Goal: Information Seeking & Learning: Learn about a topic

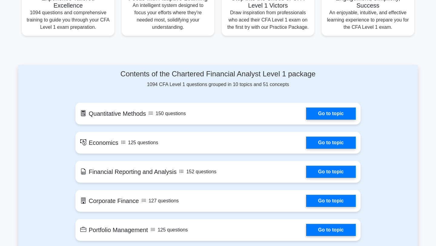
scroll to position [257, 0]
click at [217, 83] on div "Contents of the Chartered Financial Analyst Level 1 package 1094 CFA Level 1 qu…" at bounding box center [217, 78] width 285 height 18
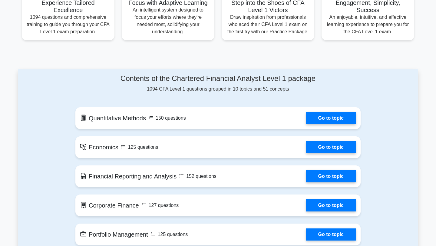
scroll to position [253, 0]
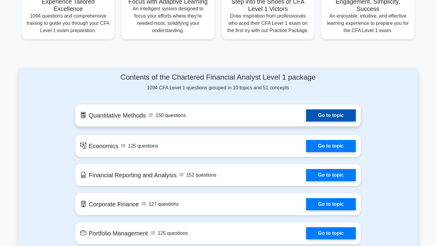
click at [306, 115] on link "Go to topic" at bounding box center [331, 115] width 50 height 12
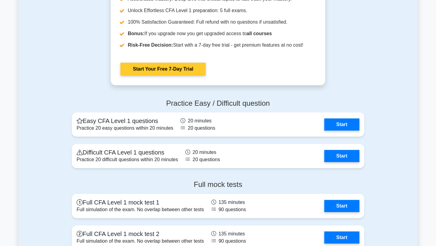
scroll to position [705, 0]
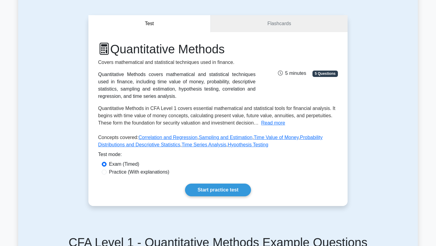
scroll to position [45, 0]
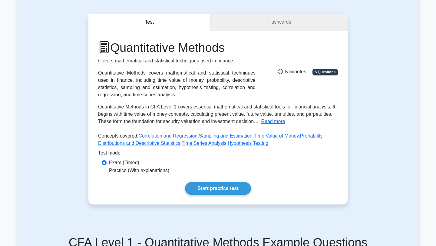
click at [258, 23] on link "Flashcards" at bounding box center [279, 22] width 137 height 17
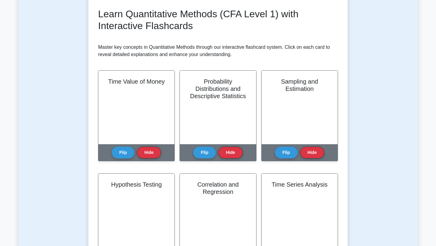
scroll to position [83, 0]
